Goal: Navigation & Orientation: Understand site structure

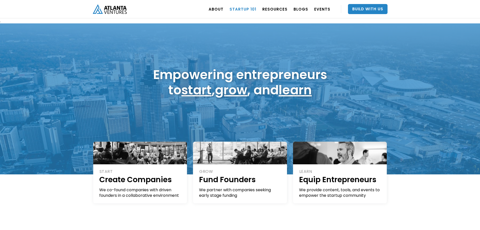
click at [251, 8] on link "Startup 101" at bounding box center [243, 9] width 27 height 14
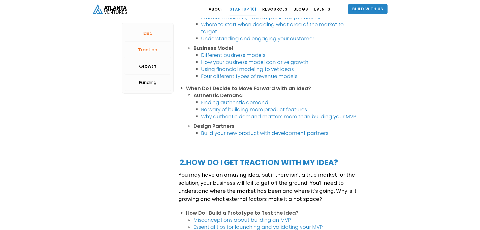
scroll to position [409, 0]
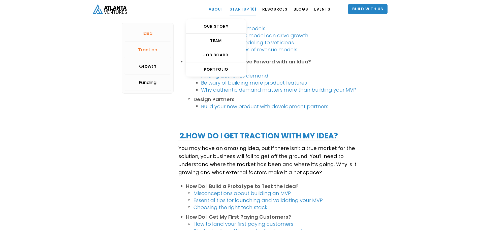
click at [223, 9] on link "ABOUT" at bounding box center [216, 9] width 15 height 14
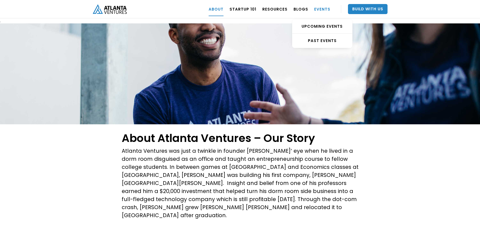
click at [319, 8] on link "EVENTS" at bounding box center [322, 9] width 16 height 14
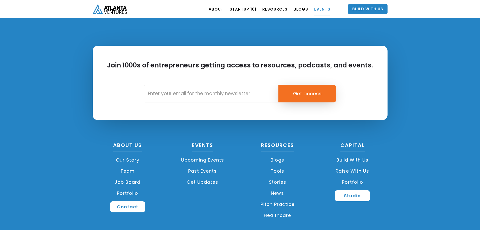
scroll to position [2277, 0]
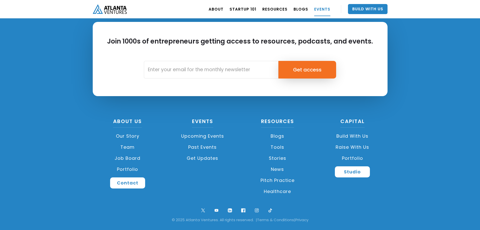
click at [135, 172] on link "Portfolio" at bounding box center [128, 169] width 70 height 11
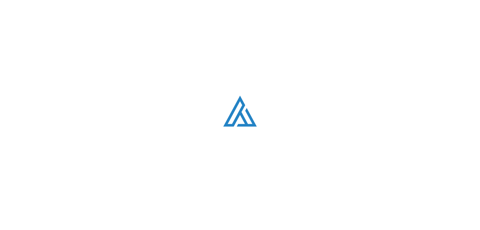
scroll to position [308, 0]
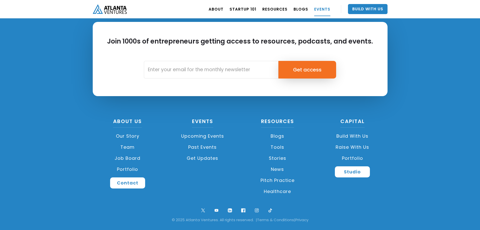
click at [130, 148] on link "Team" at bounding box center [128, 147] width 70 height 11
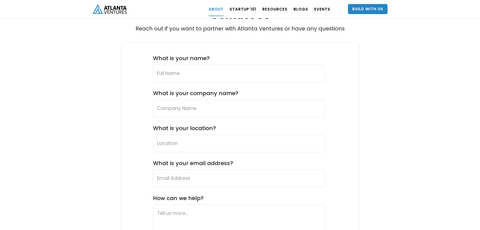
scroll to position [1821, 0]
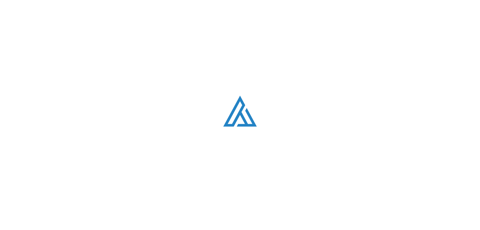
scroll to position [2277, 0]
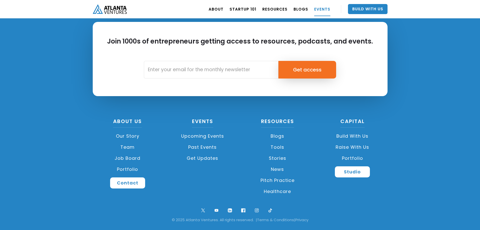
click at [128, 136] on link "Our Story" at bounding box center [128, 136] width 70 height 11
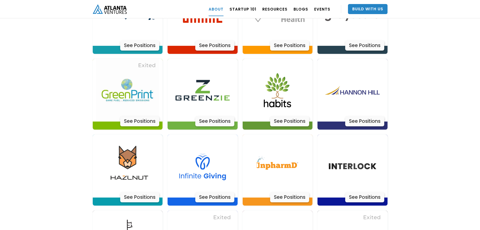
scroll to position [1341, 0]
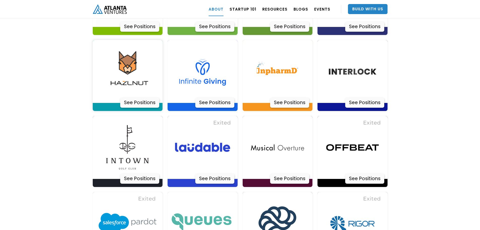
click at [138, 58] on img at bounding box center [127, 71] width 63 height 63
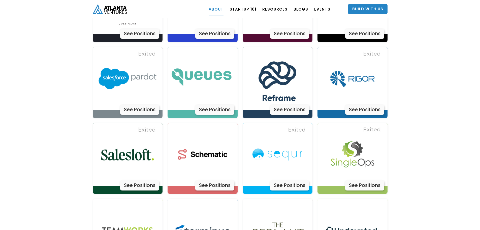
scroll to position [1486, 0]
click at [148, 143] on img at bounding box center [127, 154] width 63 height 63
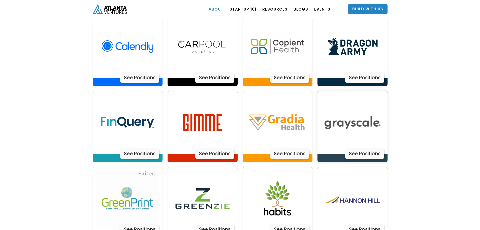
scroll to position [1135, 0]
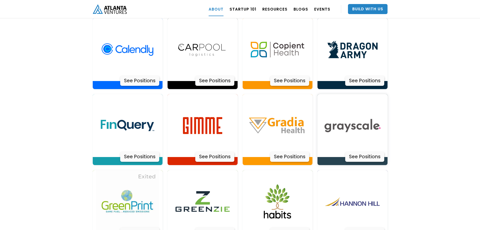
click at [353, 123] on img at bounding box center [352, 125] width 63 height 63
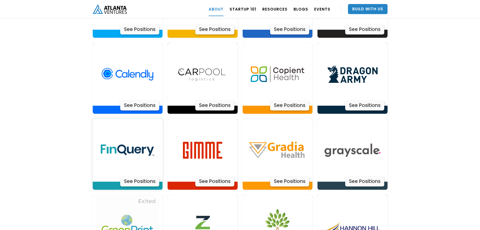
scroll to position [1089, 0]
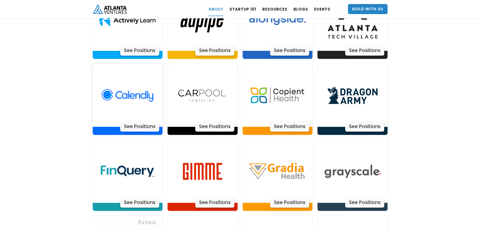
click at [111, 97] on img at bounding box center [127, 95] width 63 height 63
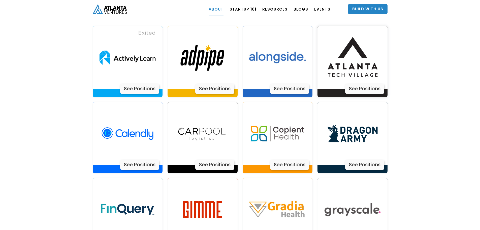
scroll to position [930, 0]
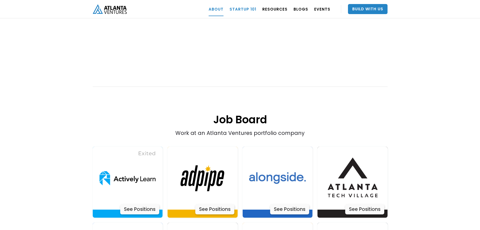
click at [238, 9] on link "Startup 101" at bounding box center [243, 9] width 27 height 14
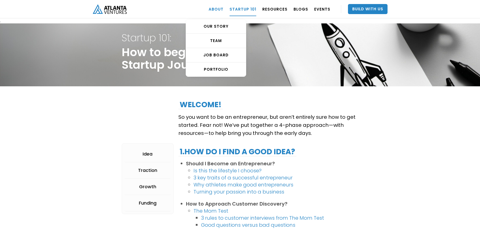
click at [220, 10] on link "ABOUT" at bounding box center [216, 9] width 15 height 14
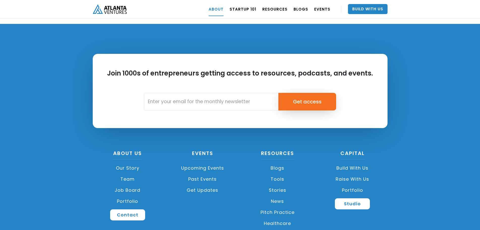
scroll to position [2227, 0]
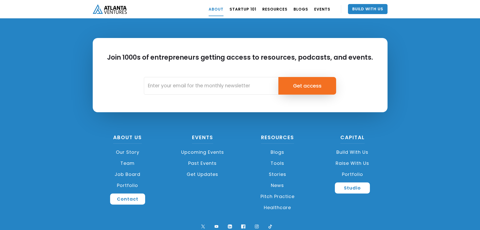
click at [286, 169] on link "Stories" at bounding box center [278, 174] width 70 height 11
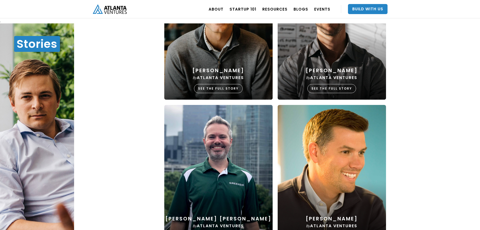
scroll to position [289, 0]
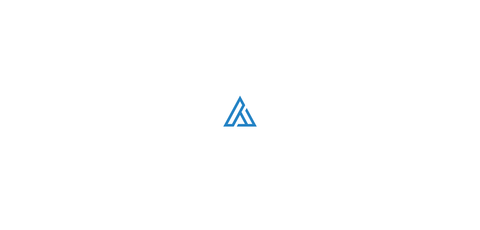
scroll to position [2227, 0]
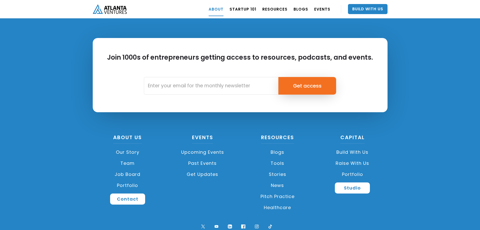
click at [348, 158] on link "Raise with Us" at bounding box center [352, 163] width 70 height 11
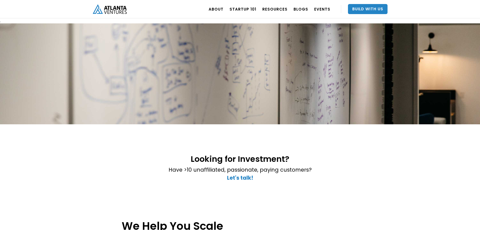
click at [111, 13] on img "home" at bounding box center [110, 8] width 34 height 9
